Goal: Use online tool/utility: Utilize a website feature to perform a specific function

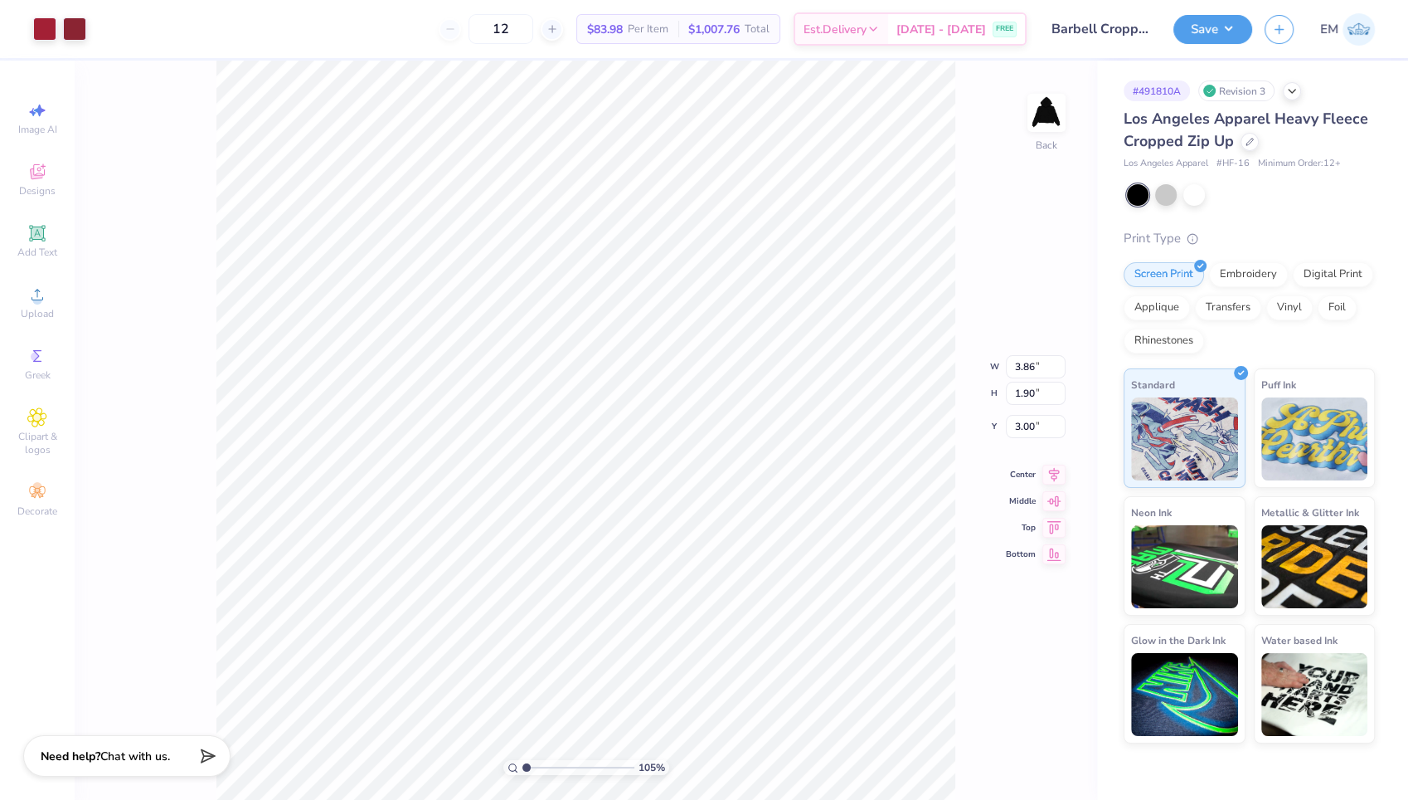
type input "1.05289784763853"
click at [1036, 396] on input "1.90" at bounding box center [1036, 393] width 60 height 23
click at [1034, 395] on input "1.90" at bounding box center [1036, 393] width 60 height 23
type input "1"
type input "2"
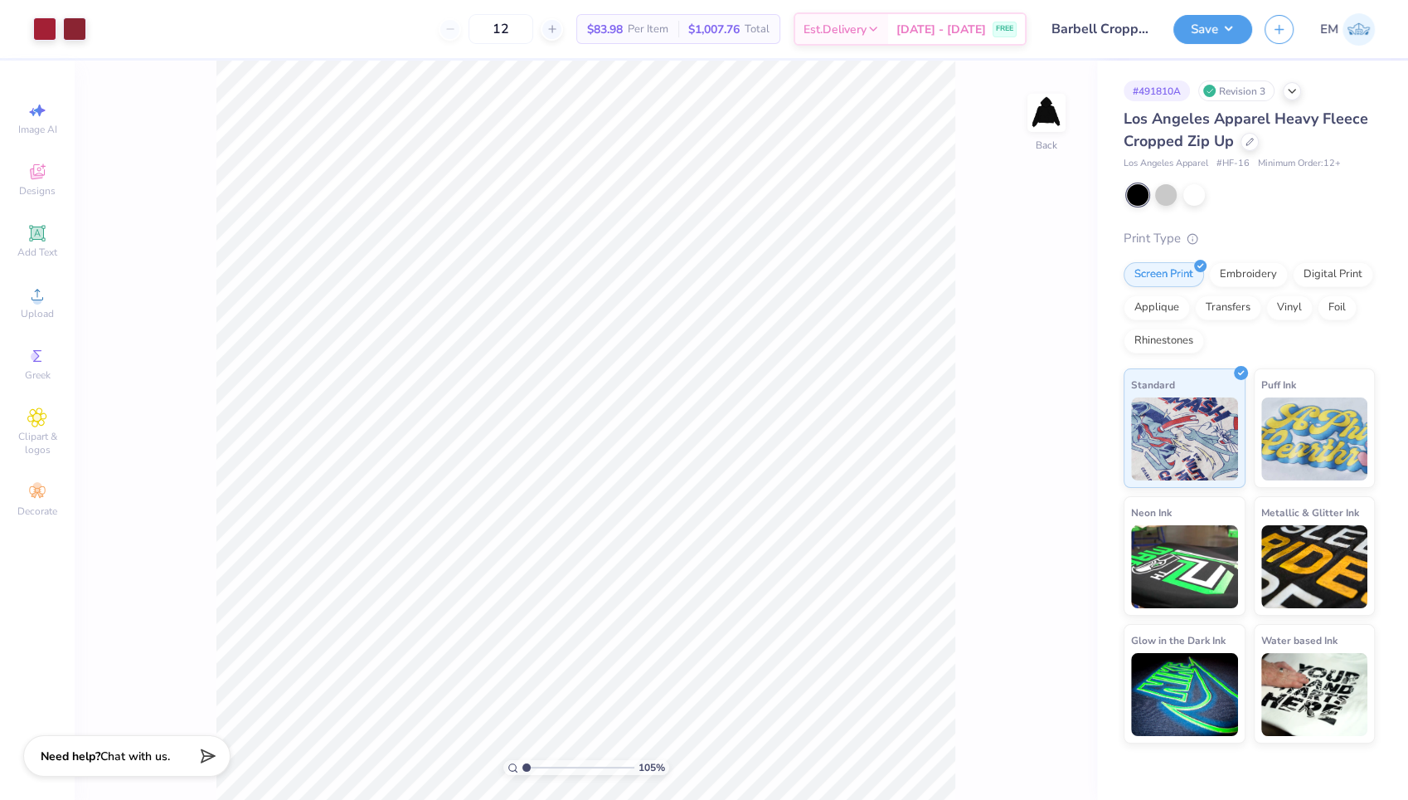
type input "1.05289784763853"
click at [1033, 395] on input "1.90" at bounding box center [1036, 393] width 60 height 23
drag, startPoint x: 1033, startPoint y: 395, endPoint x: 1012, endPoint y: 396, distance: 20.8
click at [1012, 396] on input "1.90" at bounding box center [1036, 393] width 60 height 23
click at [1044, 392] on input "2.00" at bounding box center [1036, 393] width 60 height 23
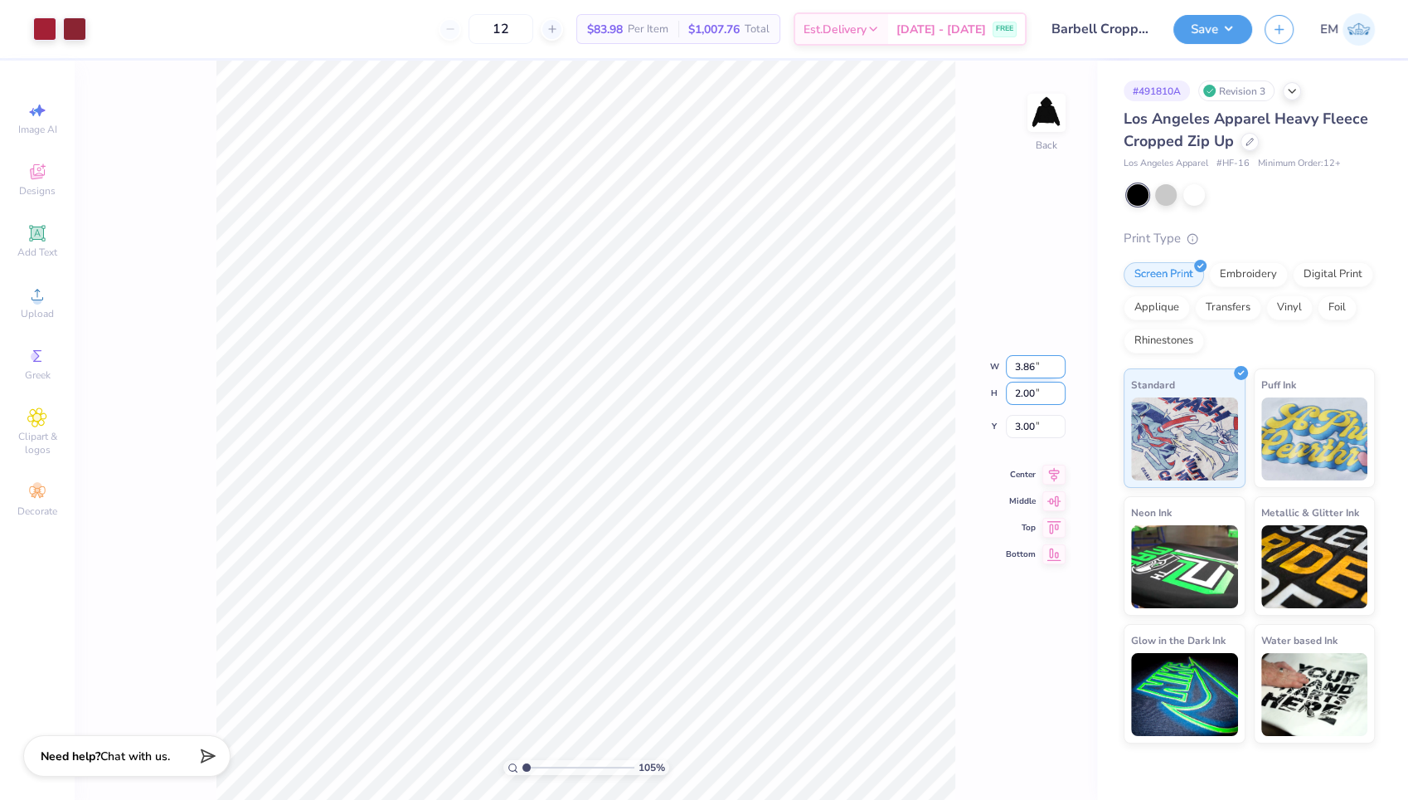
type input "2.00"
type input "1.05289784763853"
type input "4.07"
type input "2.95"
click at [1041, 369] on div "W 4.07 3.86 " H 2.00 2.00 "" at bounding box center [1028, 380] width 76 height 50
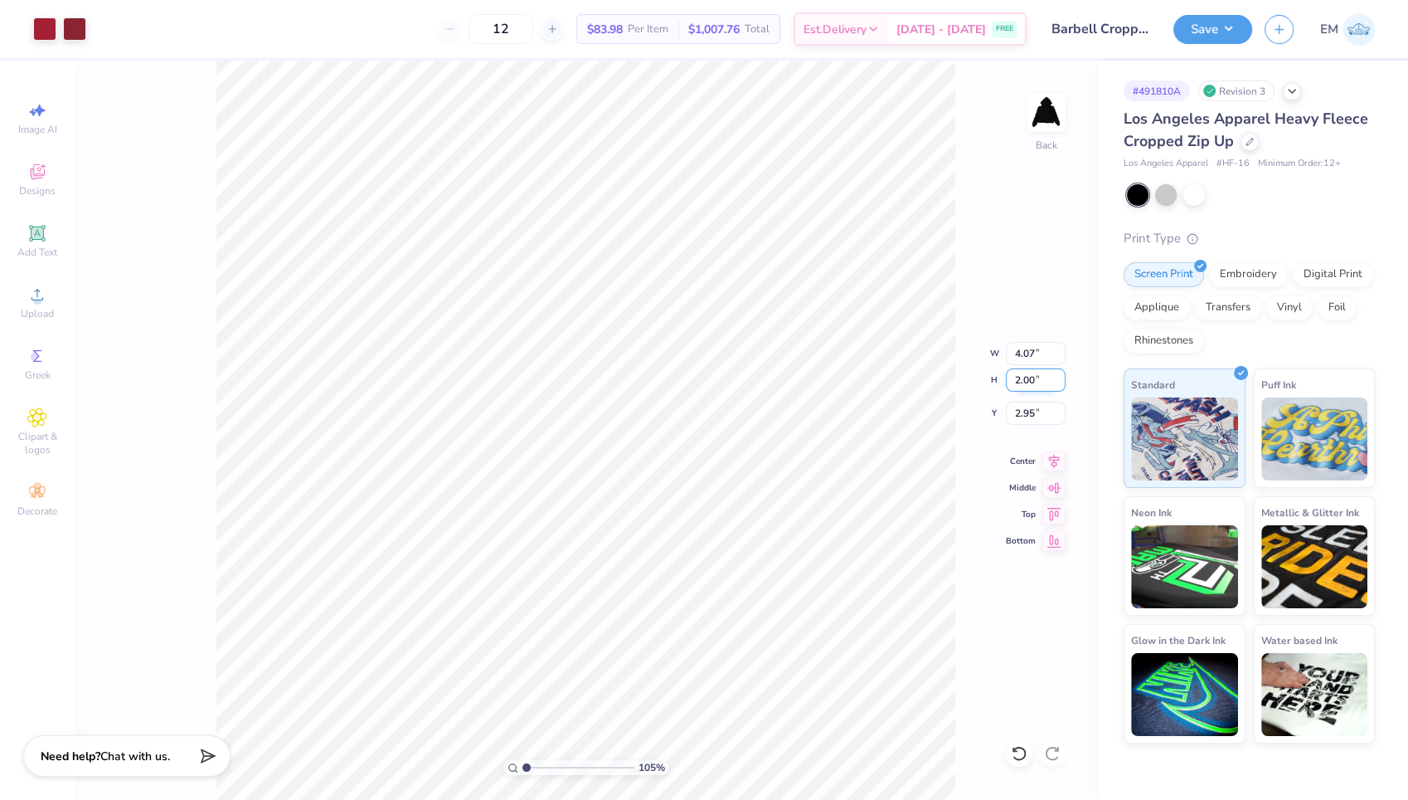
click at [1039, 377] on input "2.00" at bounding box center [1036, 379] width 60 height 23
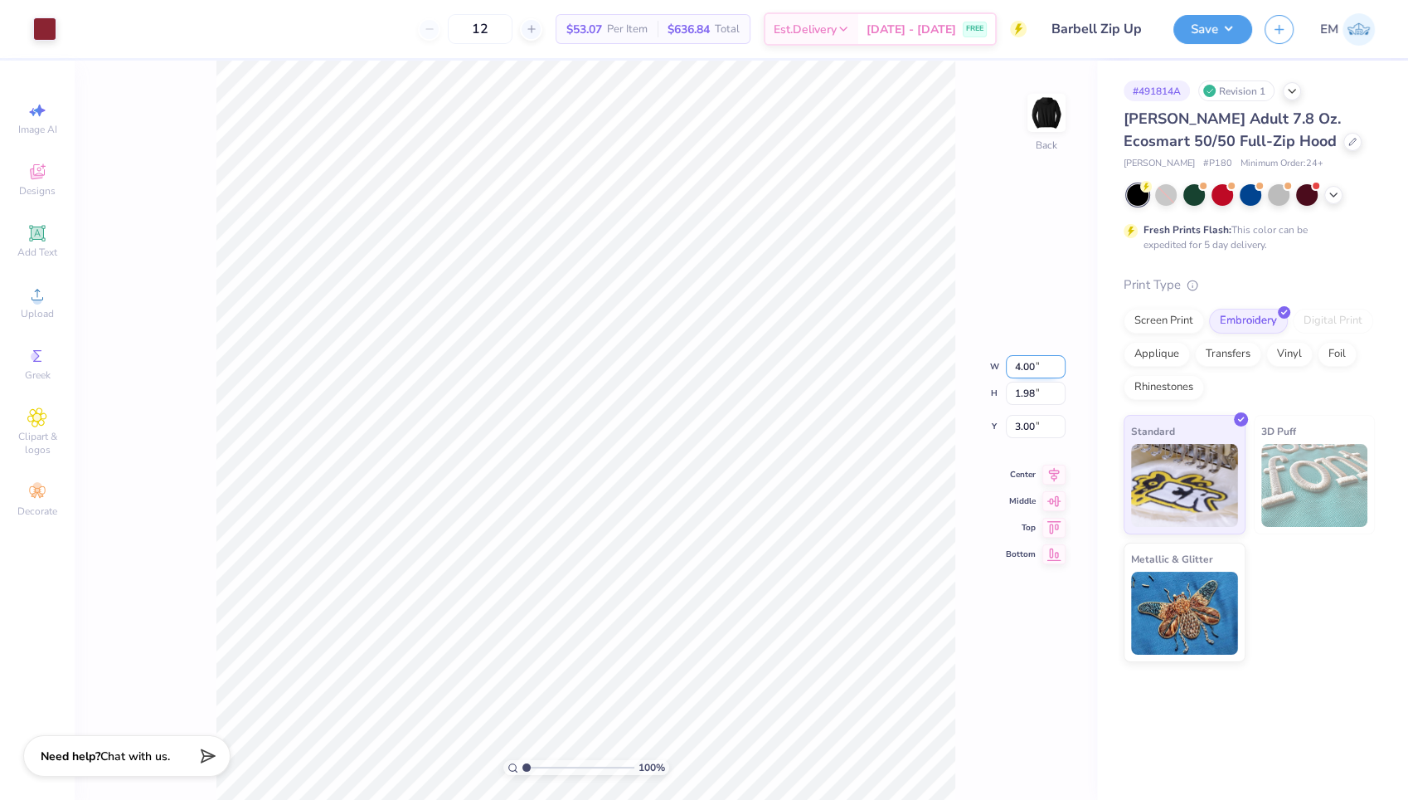
click at [1033, 366] on input "4.00" at bounding box center [1036, 366] width 60 height 23
type input "4"
type input "3.86"
